Goal: Task Accomplishment & Management: Manage account settings

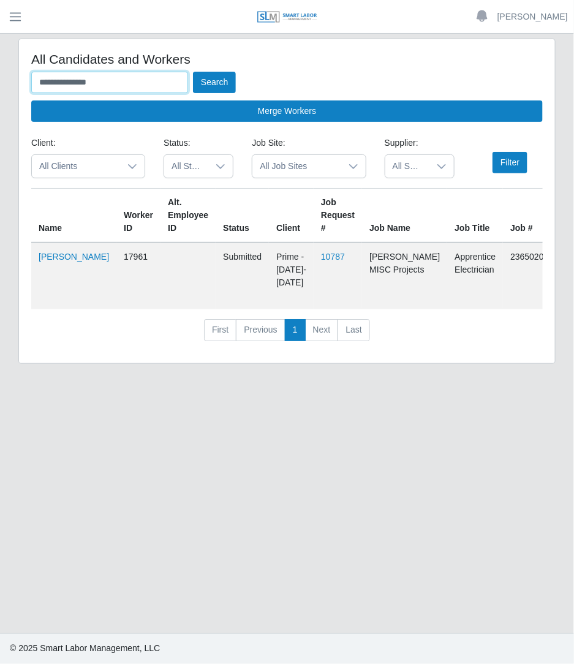
click at [110, 83] on input "**********" at bounding box center [109, 82] width 157 height 21
type input "*"
type input "*******"
click at [193, 72] on button "Search" at bounding box center [214, 82] width 43 height 21
click at [211, 84] on button "Search" at bounding box center [214, 82] width 43 height 21
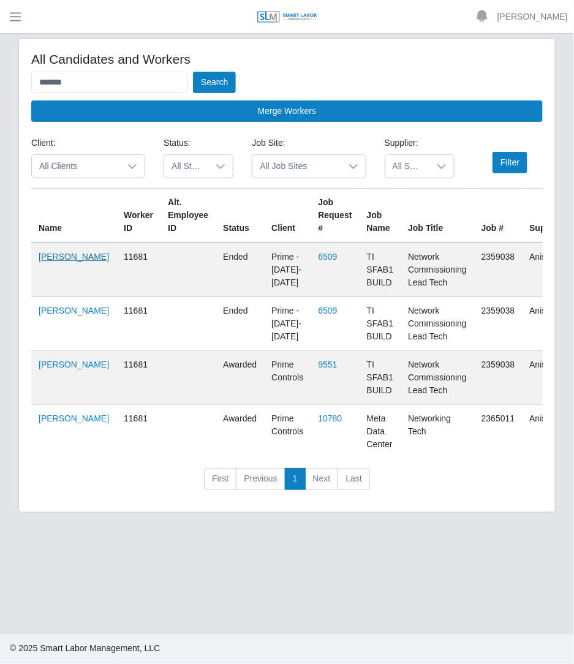
click at [61, 262] on link "Vince Vough" at bounding box center [74, 257] width 70 height 10
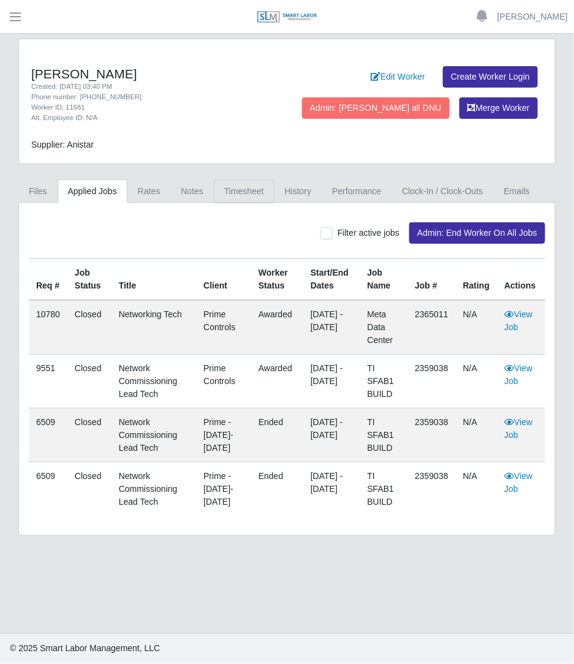
click at [239, 202] on link "Timesheet" at bounding box center [244, 192] width 61 height 24
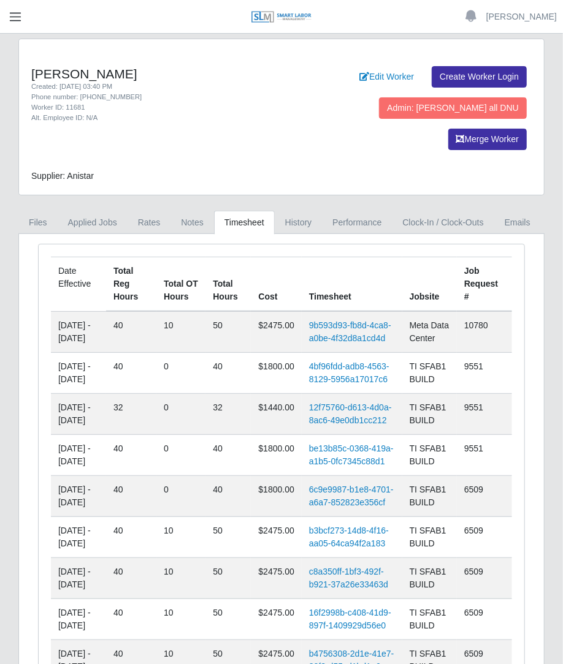
click at [20, 18] on span "button" at bounding box center [15, 17] width 16 height 14
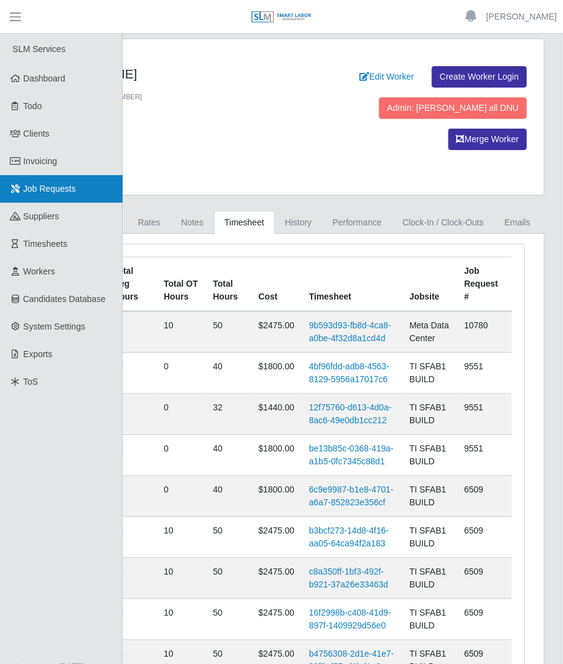
click at [72, 175] on link "Job Requests" at bounding box center [61, 189] width 123 height 28
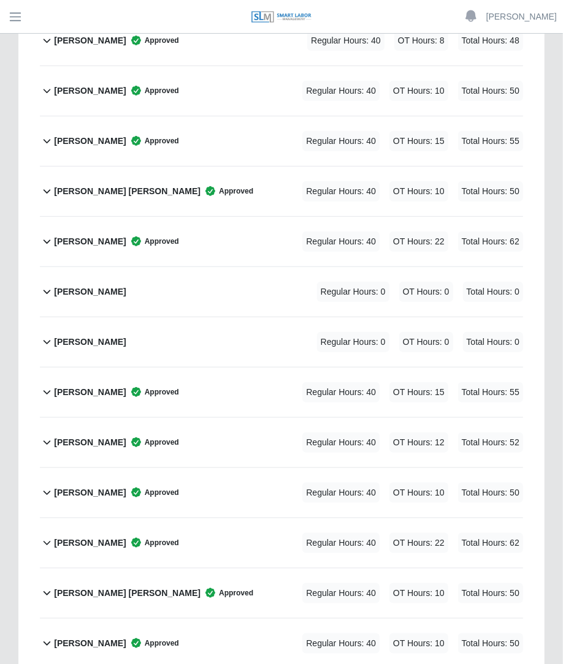
scroll to position [1877, 0]
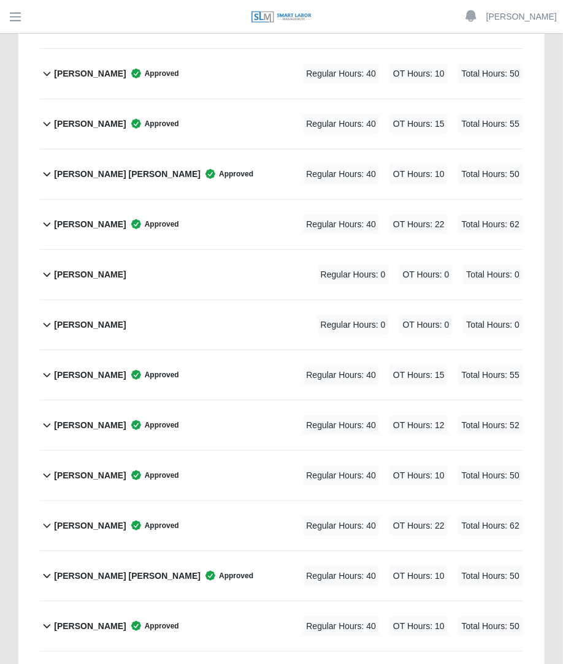
click at [248, 602] on div "Vince Vough Approved Regular Hours: 40 OT Hours: 10 Total Hours: 50" at bounding box center [288, 627] width 469 height 50
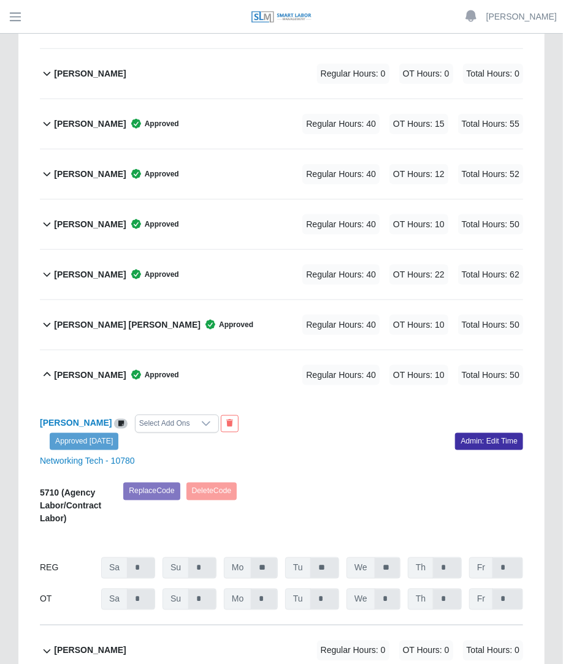
scroll to position [2137, 0]
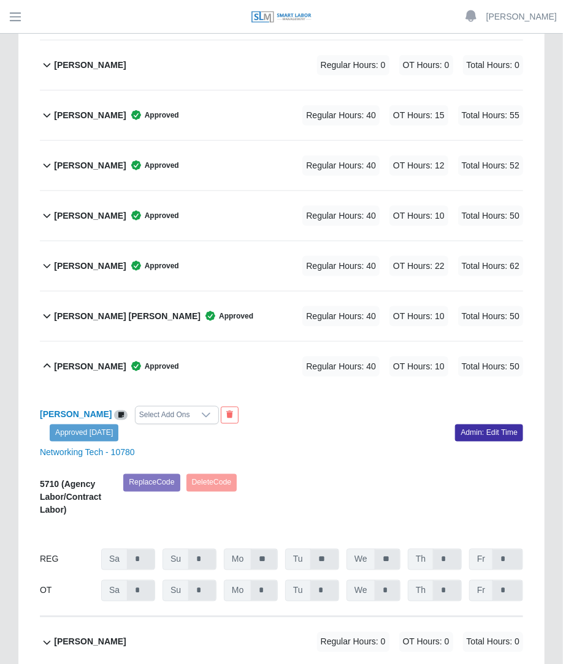
click at [201, 411] on icon at bounding box center [206, 416] width 10 height 10
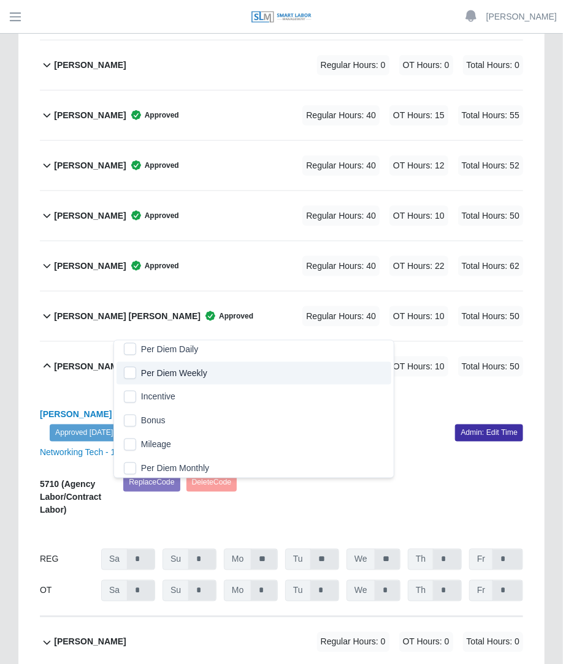
scroll to position [0, 0]
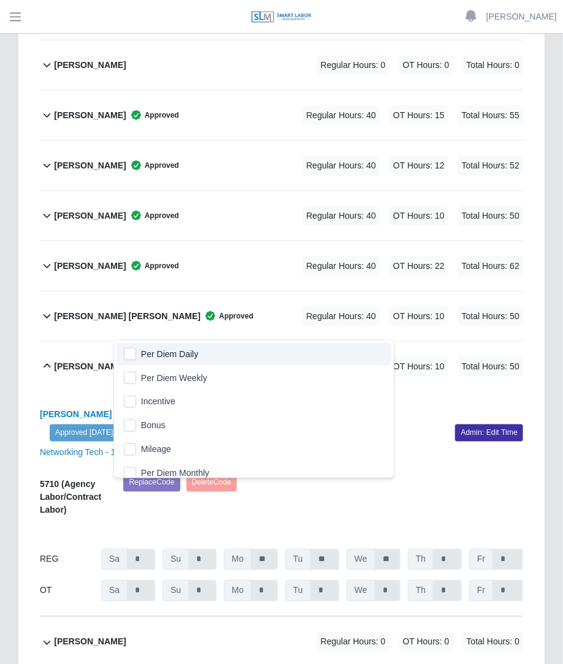
click at [389, 392] on div "Vince Vough Select Add Ons Approved 08/11/2025 Admin: Edit Time Networking Tech…" at bounding box center [281, 505] width 483 height 226
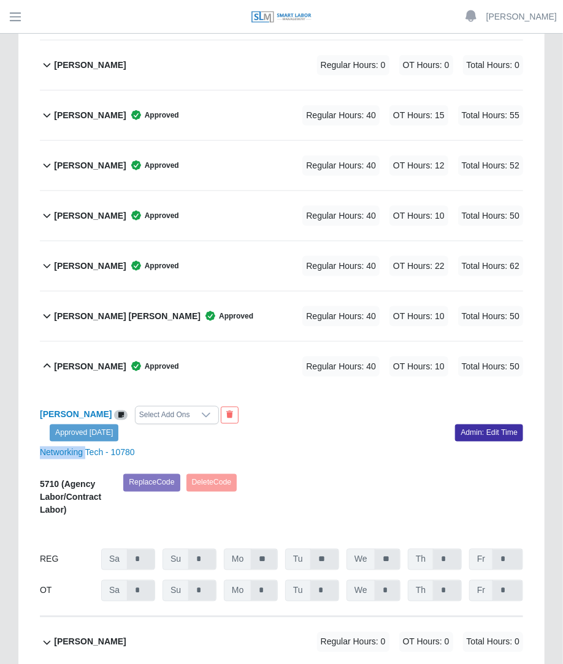
click at [389, 392] on div "Vince Vough Select Add Ons Approved 08/11/2025 Admin: Edit Time Networking Tech…" at bounding box center [281, 505] width 483 height 226
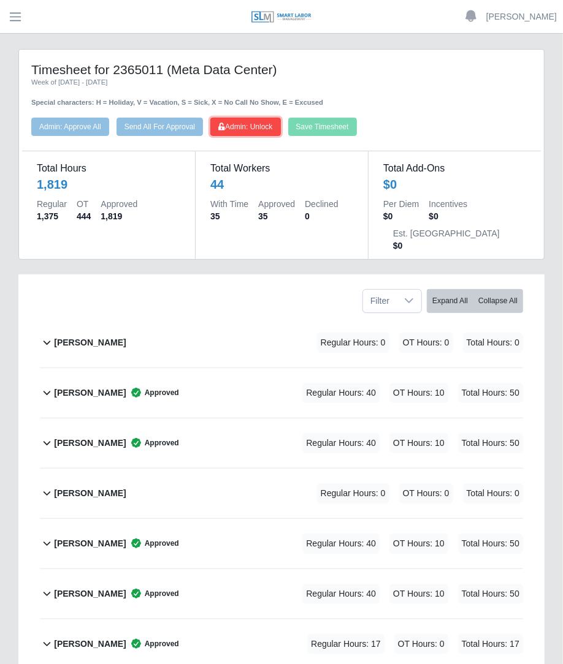
click at [267, 132] on button "Admin: Unlock" at bounding box center [245, 127] width 70 height 18
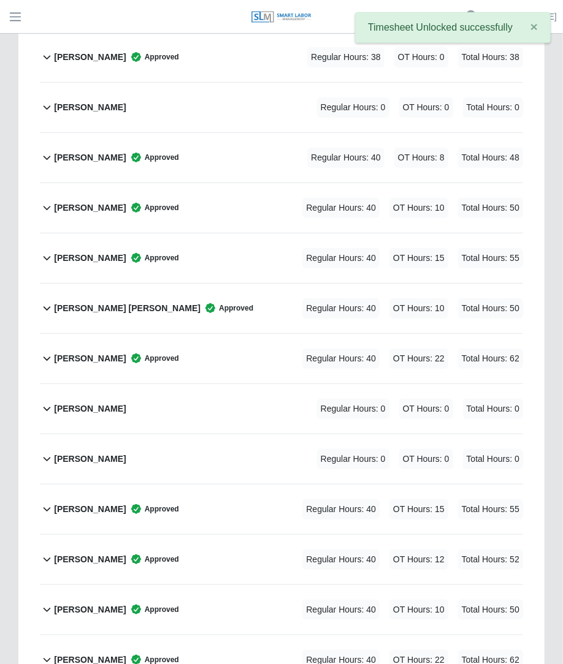
scroll to position [2144, 0]
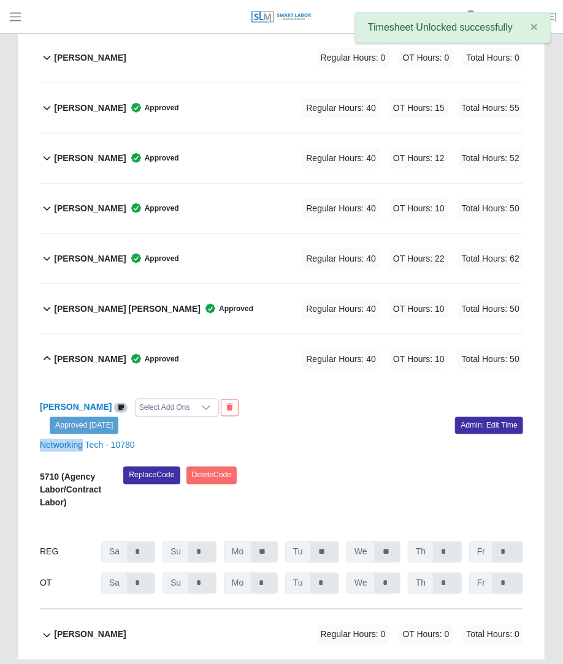
click at [154, 400] on div "Select Add Ons" at bounding box center [164, 408] width 58 height 17
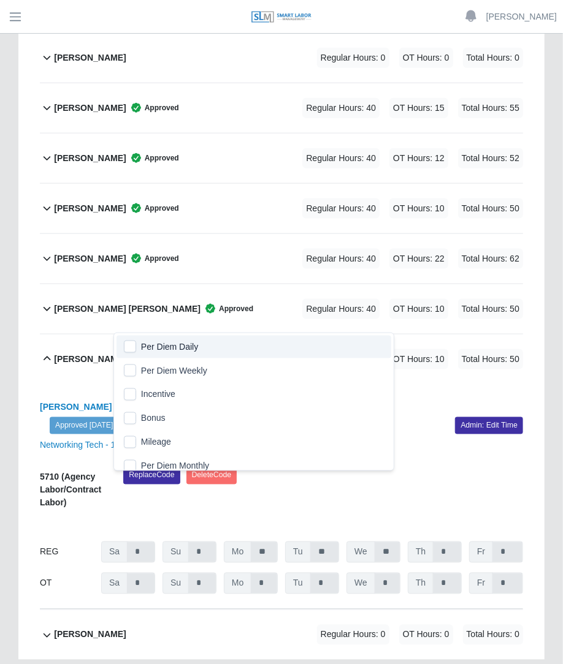
click at [150, 344] on span "Per Diem Daily" at bounding box center [169, 347] width 57 height 13
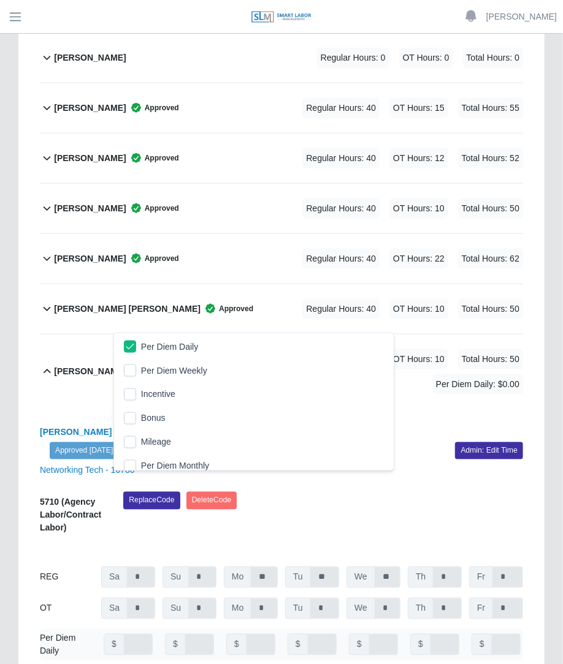
click at [313, 409] on div "Vince Vough Per Diem Daily Approved 08/11/2025 Admin: Edit Time Networking Tech…" at bounding box center [281, 547] width 483 height 276
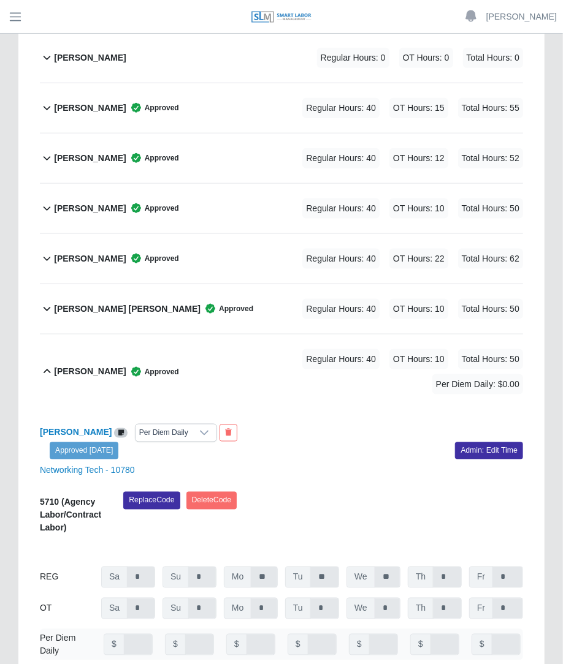
click at [313, 409] on div "Vince Vough Per Diem Daily Approved 08/11/2025 Admin: Edit Time Networking Tech…" at bounding box center [281, 547] width 483 height 276
click at [463, 442] on link "Admin: Edit Time" at bounding box center [489, 450] width 68 height 17
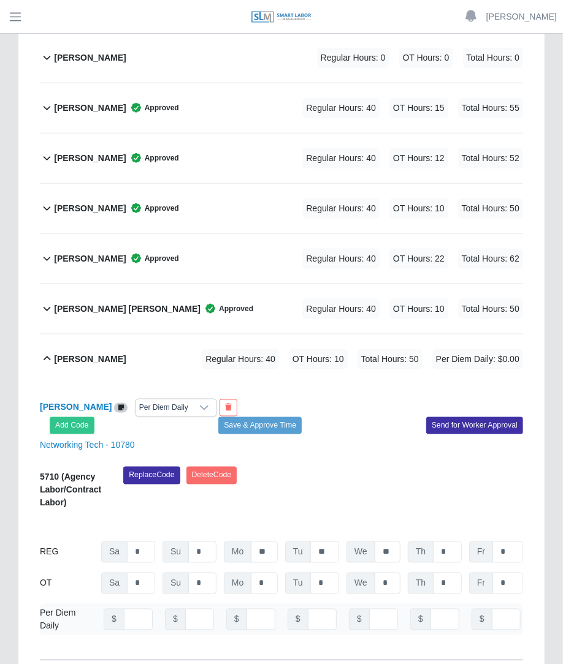
click at [323, 467] on div "Replace Code Delete Code" at bounding box center [323, 492] width 418 height 50
click at [199, 403] on icon at bounding box center [204, 408] width 10 height 10
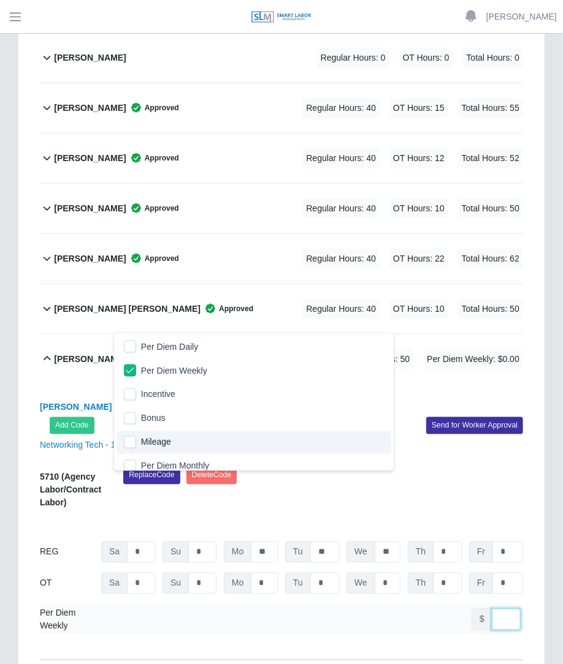
click at [499, 609] on input "number" at bounding box center [505, 619] width 29 height 21
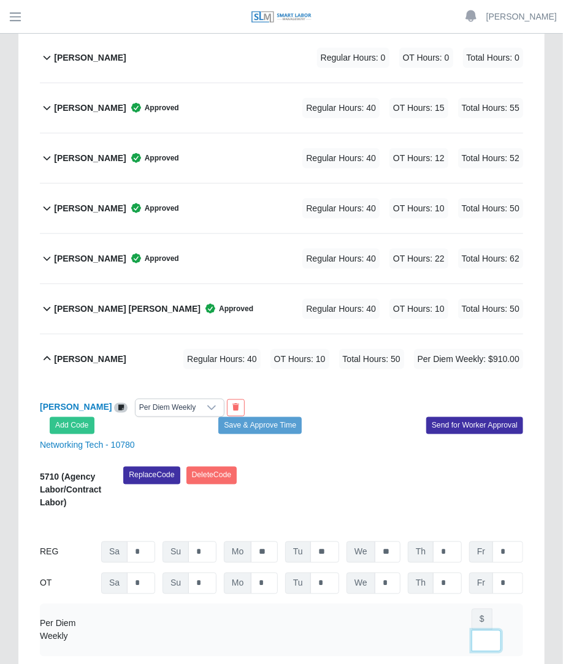
scroll to position [0, 9]
type input "***"
click at [380, 467] on div "Replace Code Delete Code" at bounding box center [323, 492] width 418 height 50
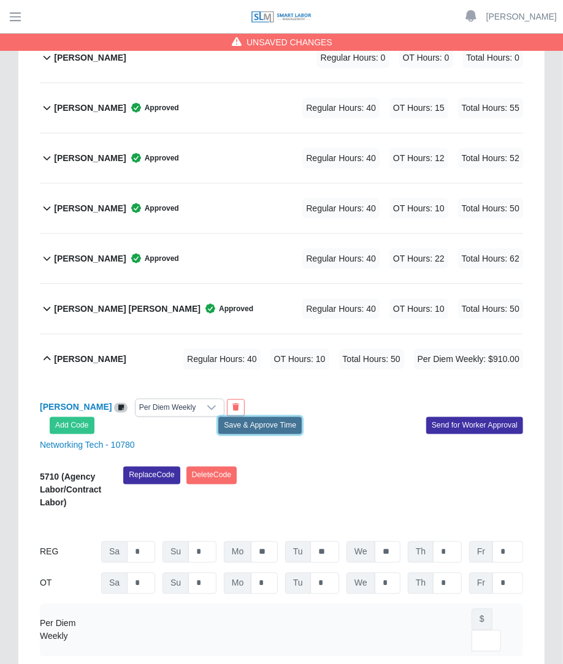
click at [276, 417] on button "Save & Approve Time" at bounding box center [259, 425] width 83 height 17
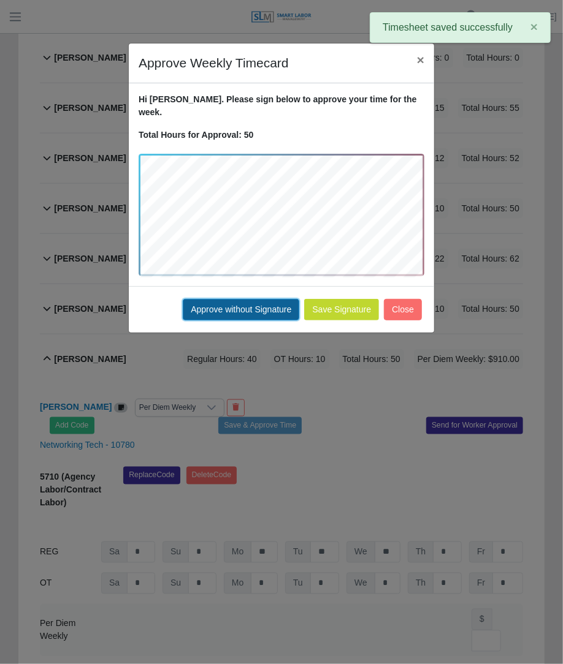
click at [237, 299] on button "Approve without Signature" at bounding box center [241, 309] width 116 height 21
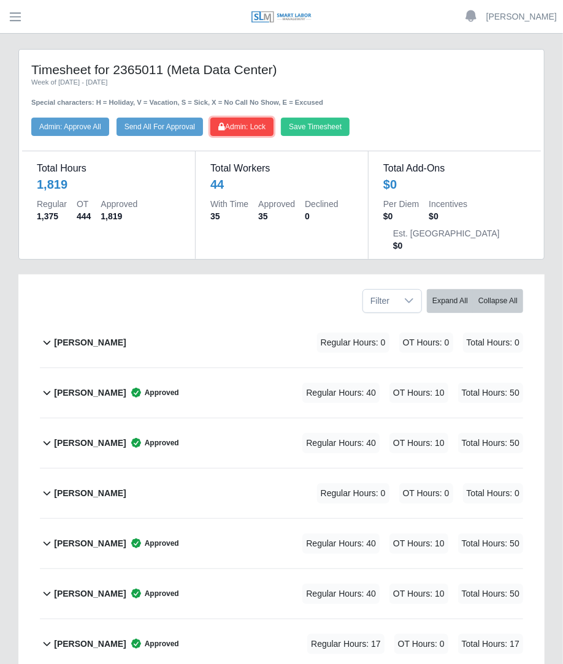
click at [265, 131] on span "Admin: Lock" at bounding box center [241, 127] width 47 height 9
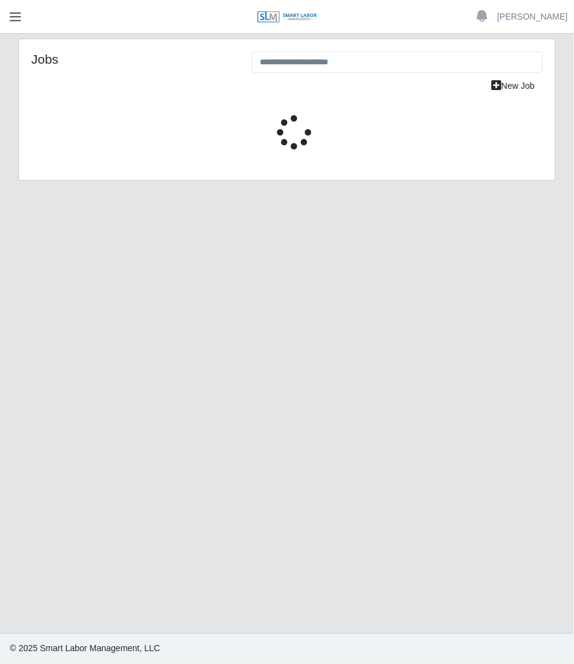
select select "****"
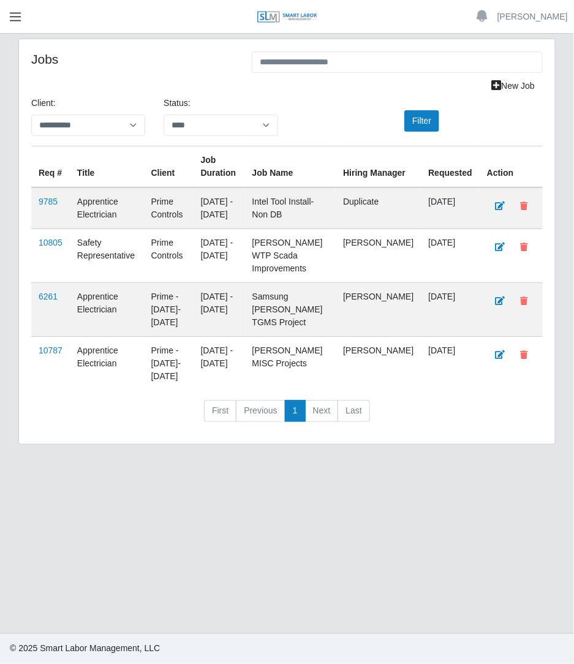
click at [13, 18] on span "button" at bounding box center [15, 17] width 16 height 14
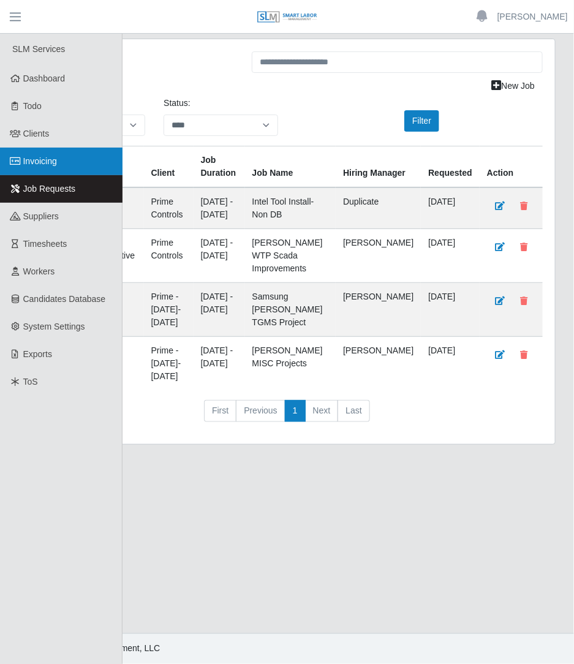
click at [34, 164] on span "Invoicing" at bounding box center [40, 161] width 34 height 10
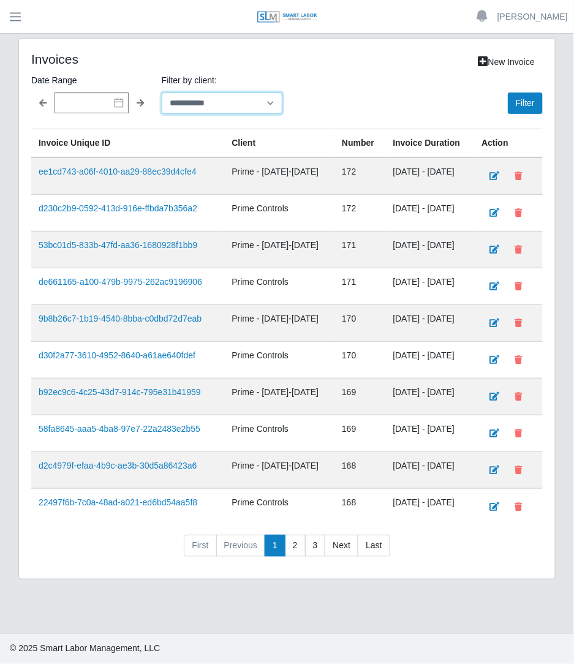
click at [201, 105] on select "**********" at bounding box center [222, 103] width 121 height 21
select select "**********"
click at [162, 93] on select "**********" at bounding box center [222, 103] width 121 height 21
click at [82, 105] on input "text" at bounding box center [92, 103] width 74 height 21
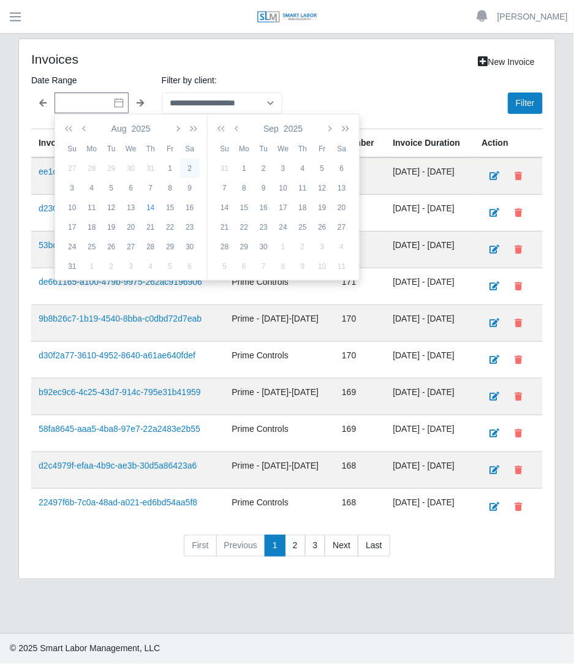
click at [186, 168] on div "2" at bounding box center [190, 168] width 20 height 11
click at [171, 183] on div "8" at bounding box center [171, 188] width 20 height 11
type input "**********"
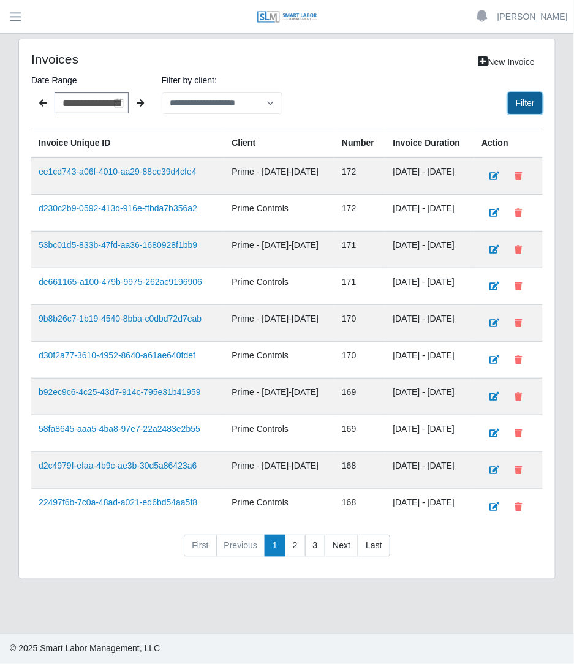
click at [533, 100] on button "Filter" at bounding box center [525, 103] width 35 height 21
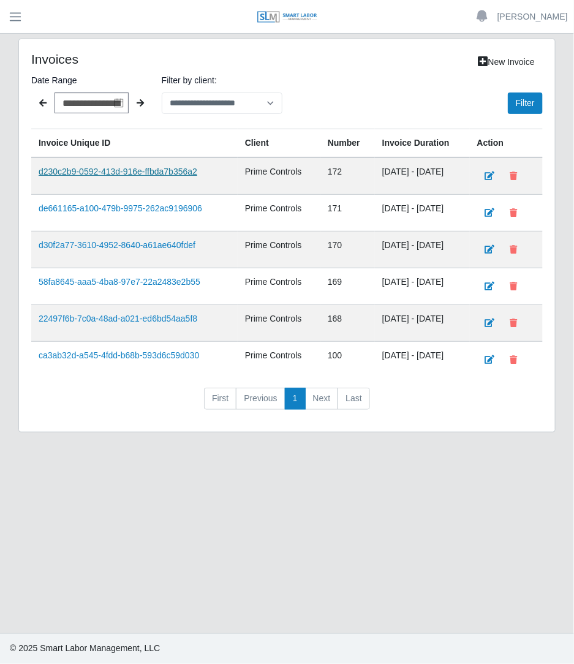
click at [159, 172] on link "d230c2b9-0592-413d-916e-ffbda7b356a2" at bounding box center [118, 172] width 159 height 10
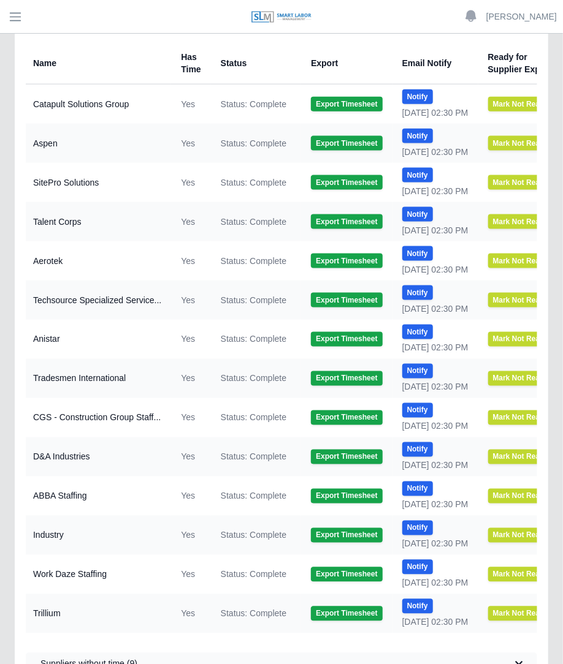
scroll to position [557, 0]
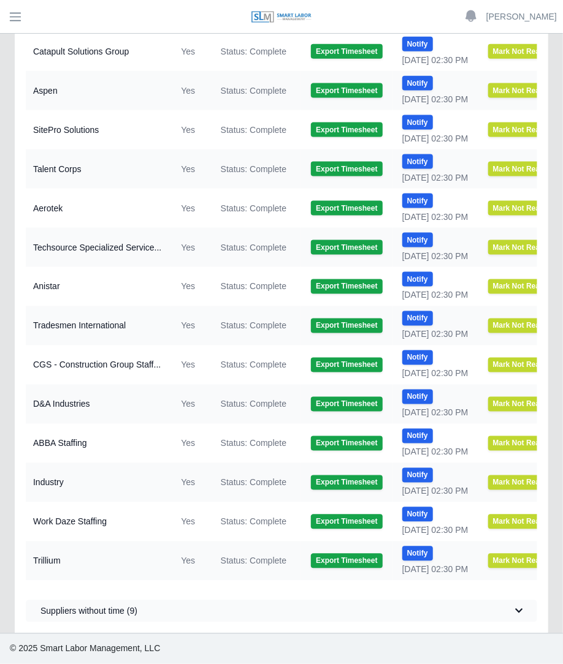
drag, startPoint x: 313, startPoint y: 230, endPoint x: 233, endPoint y: 292, distance: 100.5
click at [233, 292] on td "Status: Complete" at bounding box center [256, 286] width 90 height 39
click at [324, 284] on button "Export Timesheet" at bounding box center [346, 286] width 71 height 15
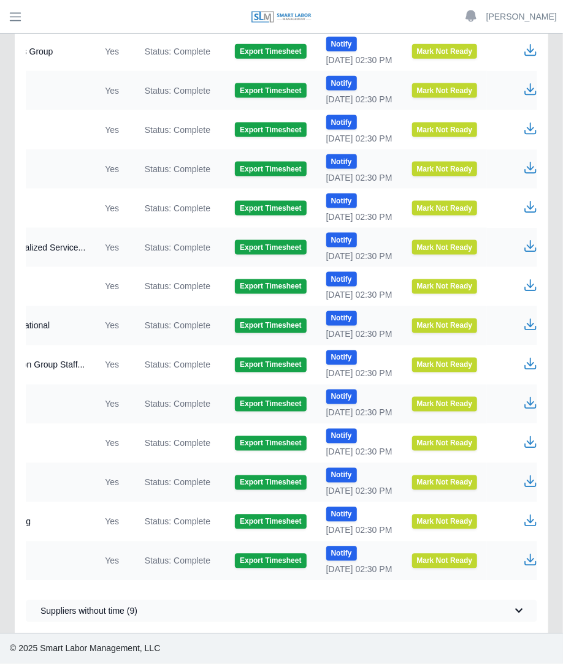
scroll to position [0, 89]
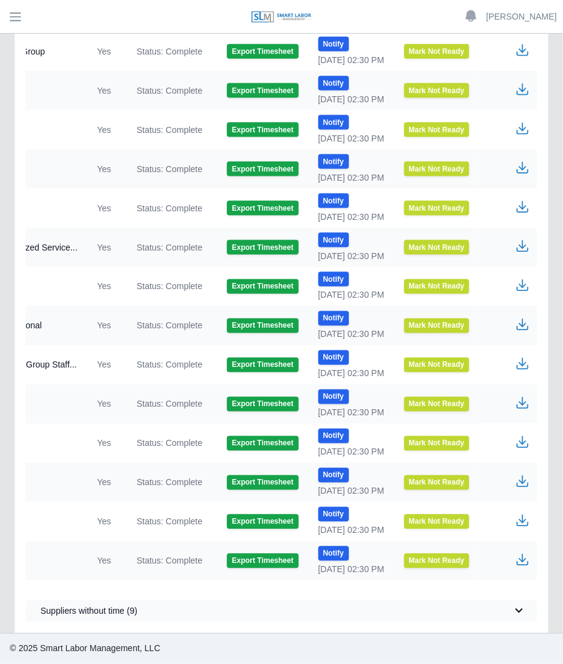
click at [524, 278] on icon "button" at bounding box center [522, 285] width 15 height 15
